Goal: Transaction & Acquisition: Purchase product/service

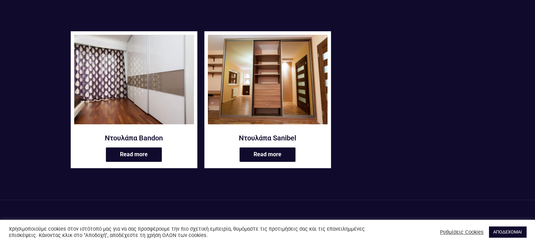
scroll to position [105, 0]
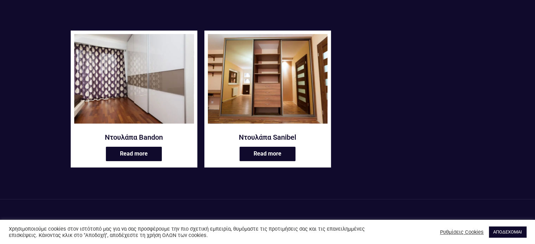
click at [156, 96] on img at bounding box center [134, 79] width 120 height 90
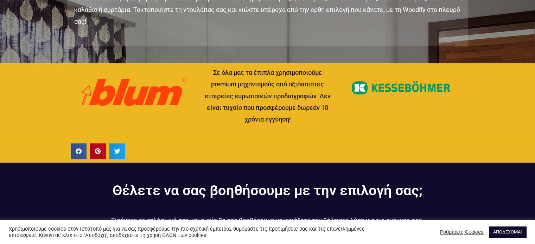
scroll to position [950, 0]
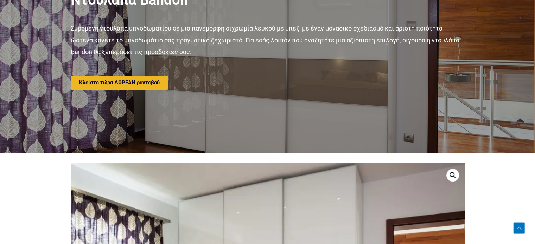
scroll to position [0, 0]
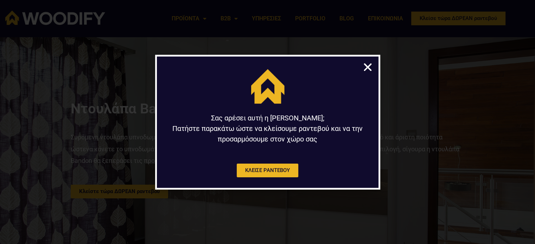
click at [367, 72] on icon "Close" at bounding box center [367, 67] width 11 height 11
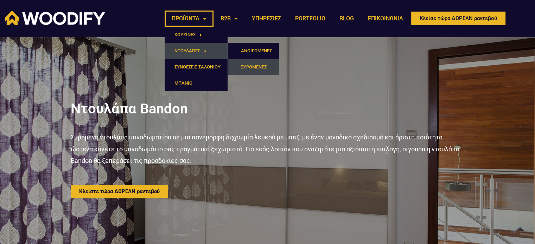
click at [259, 64] on link "ΣΥΡΟΜΕΝΕΣ" at bounding box center [253, 67] width 51 height 16
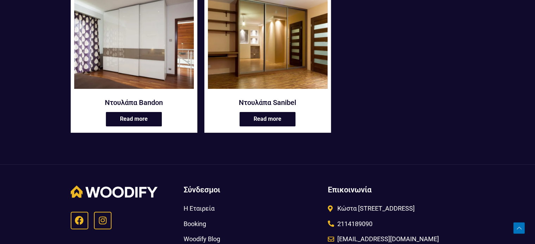
scroll to position [140, 0]
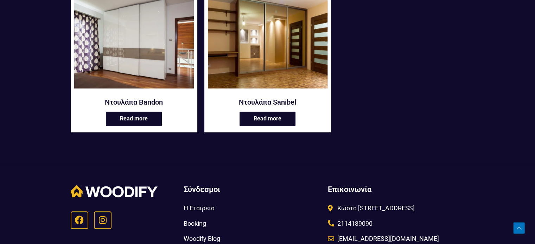
click at [266, 37] on img at bounding box center [268, 44] width 120 height 90
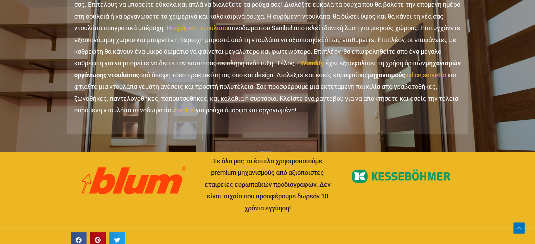
scroll to position [858, 0]
